Goal: Information Seeking & Learning: Learn about a topic

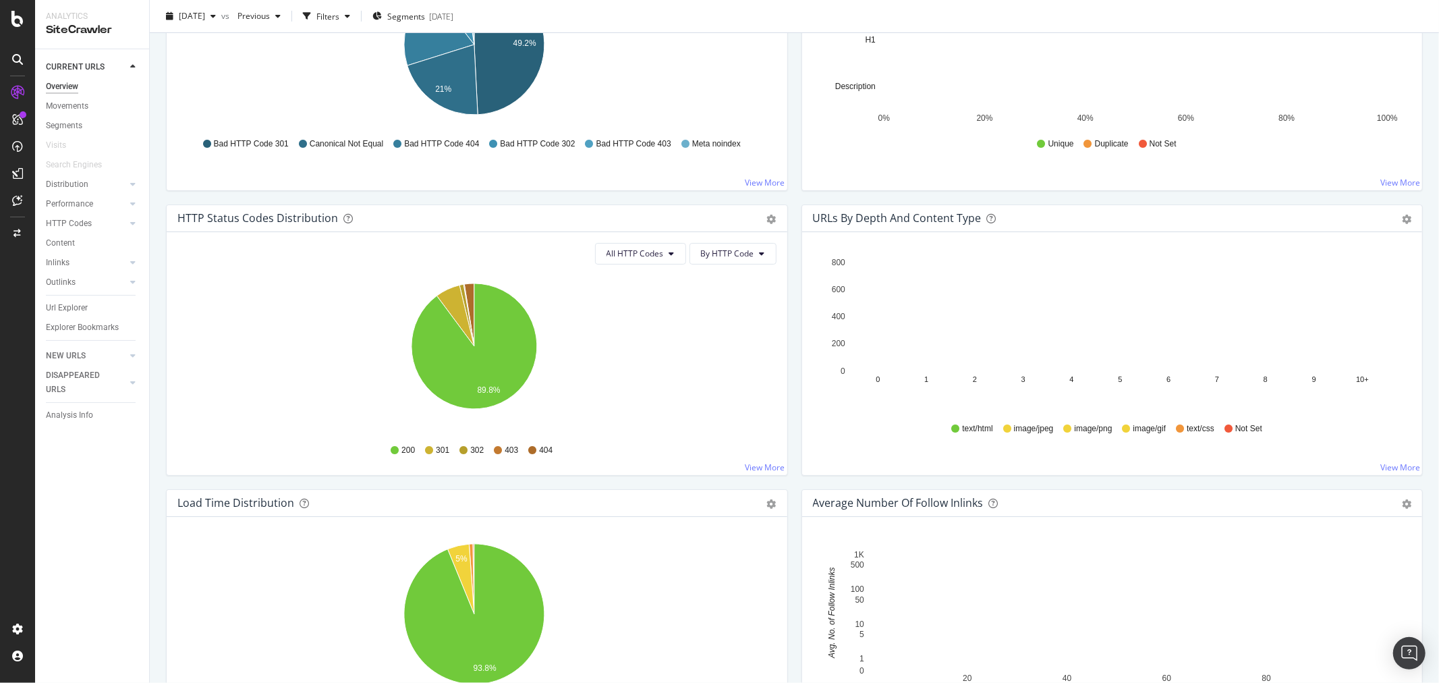
scroll to position [540, 0]
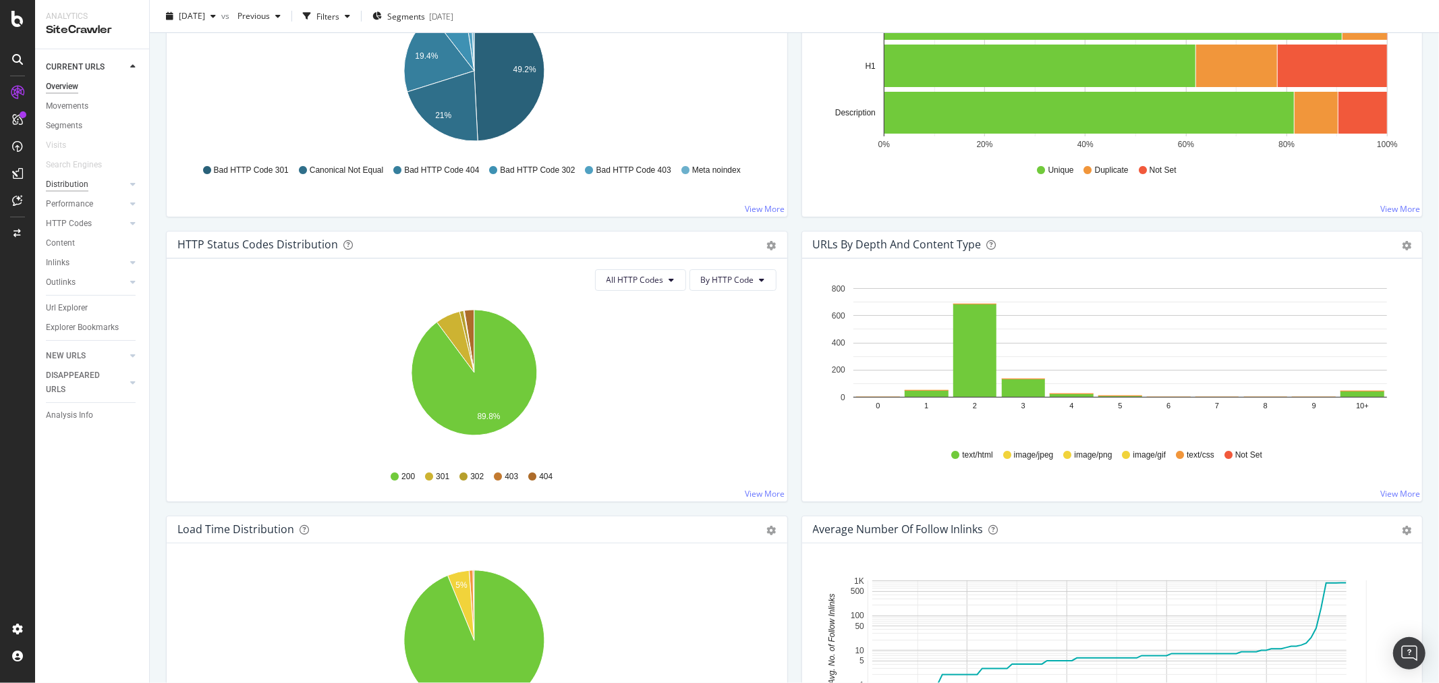
click at [61, 182] on div "Distribution" at bounding box center [67, 184] width 43 height 14
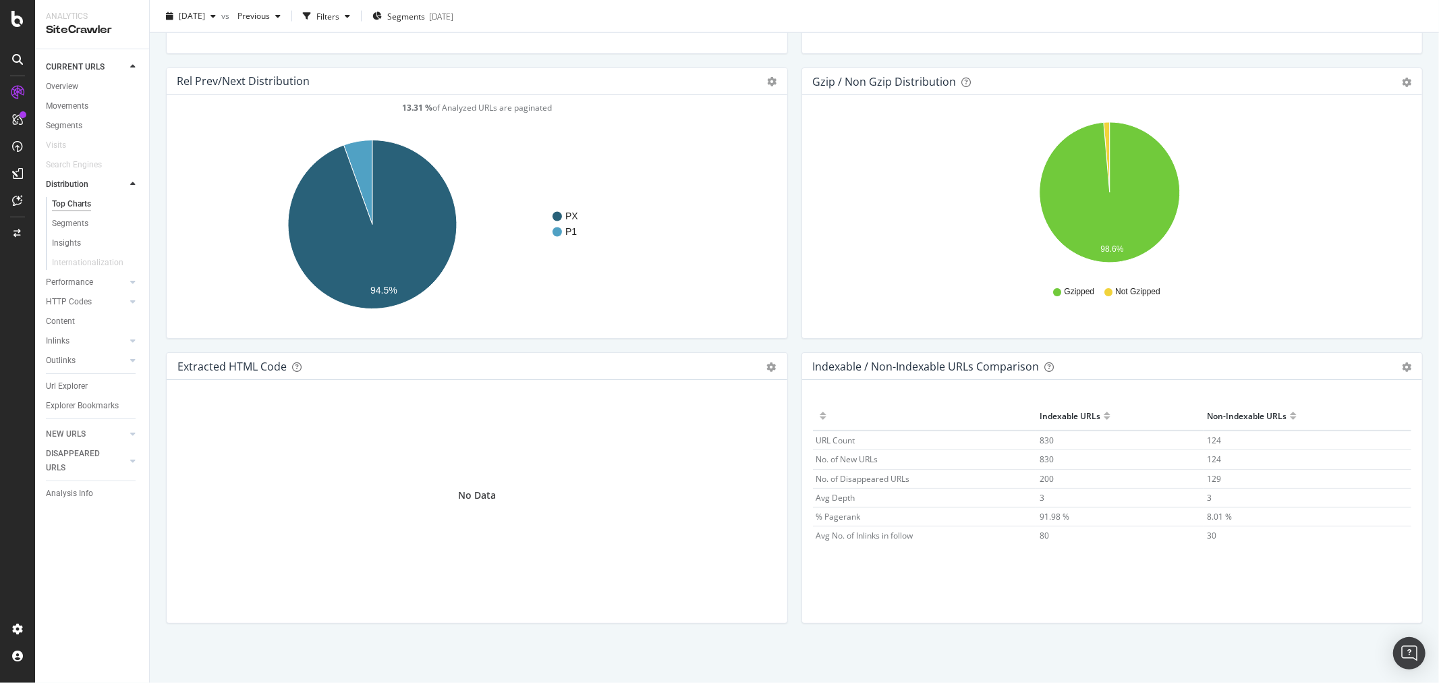
scroll to position [1825, 0]
drag, startPoint x: 54, startPoint y: 322, endPoint x: 653, endPoint y: 250, distance: 603.4
click at [54, 322] on div "Content" at bounding box center [60, 321] width 29 height 14
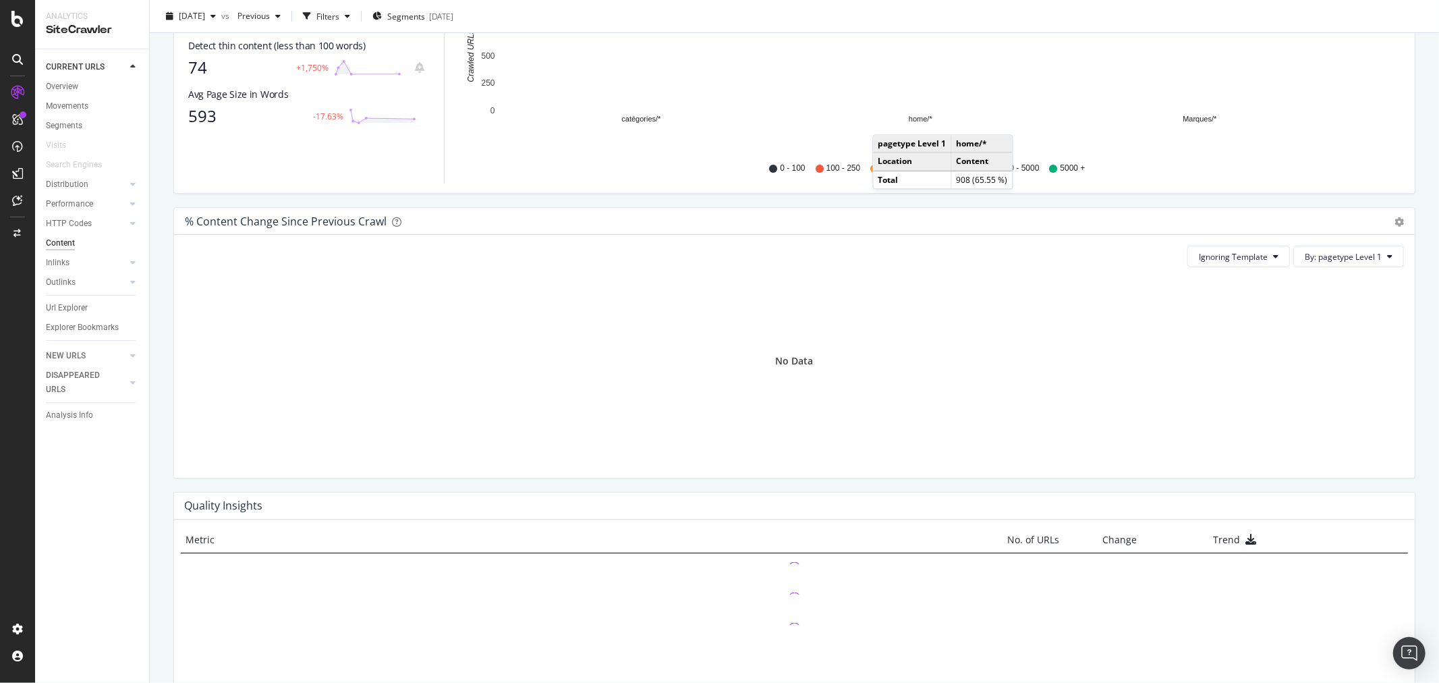
scroll to position [599, 0]
